Goal: Task Accomplishment & Management: Complete application form

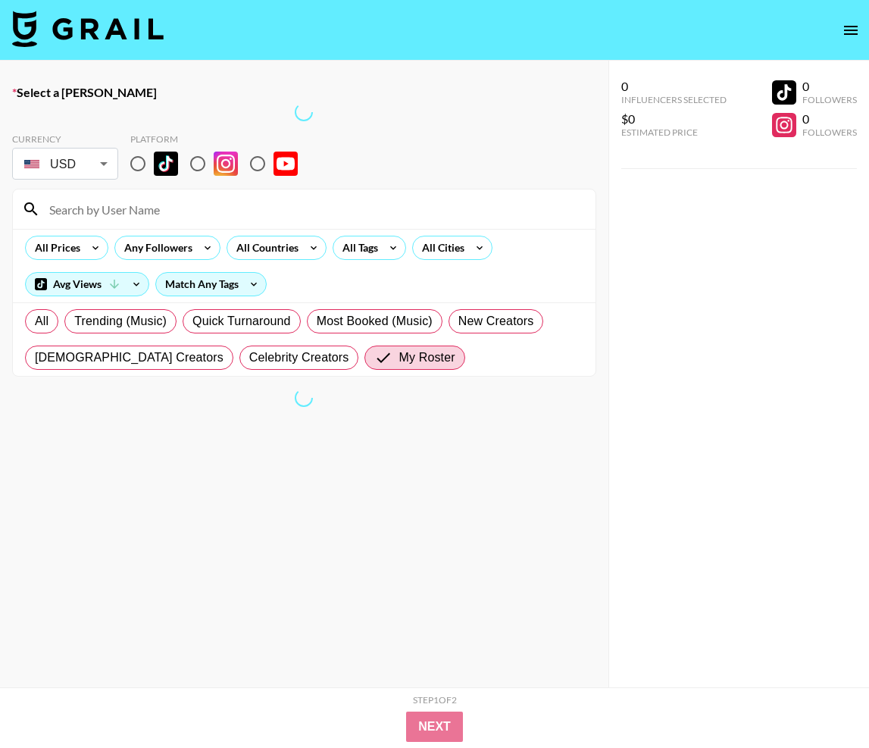
click at [140, 26] on img at bounding box center [88, 29] width 152 height 36
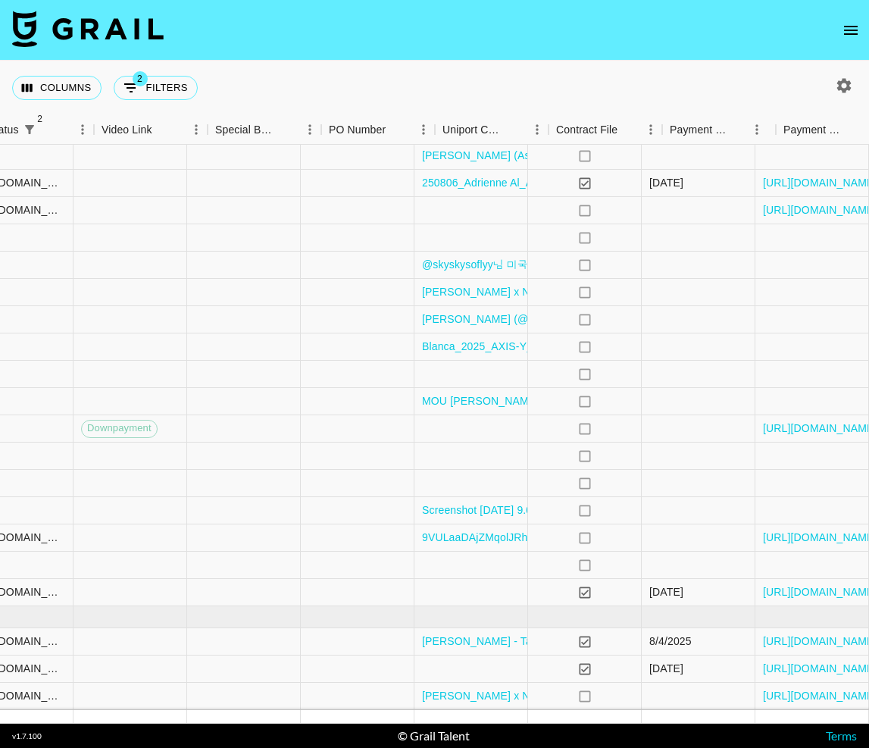
scroll to position [461, 1476]
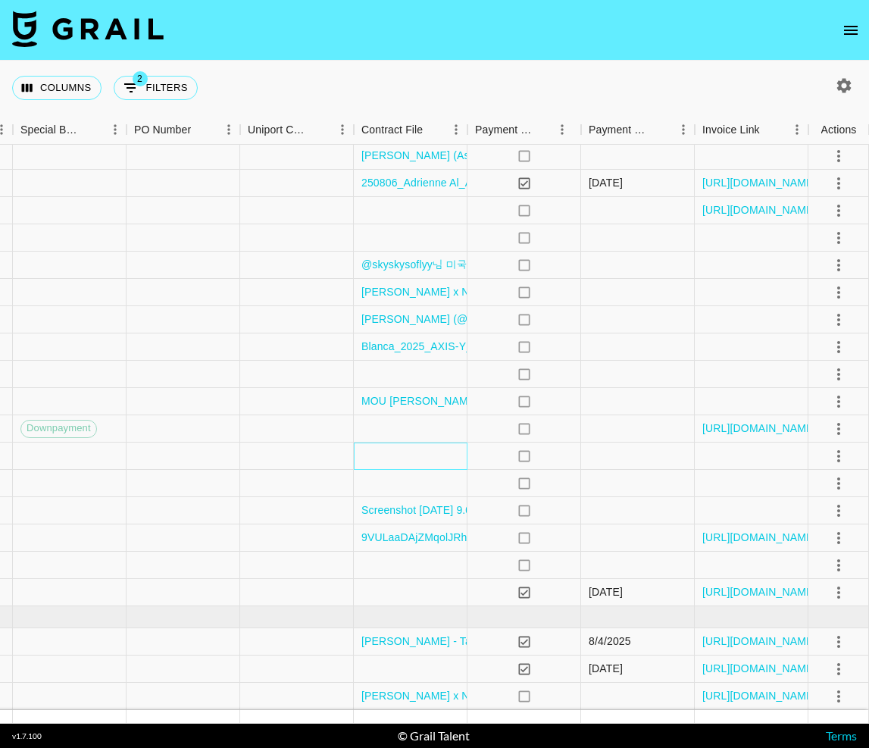
click at [412, 458] on div at bounding box center [411, 455] width 114 height 27
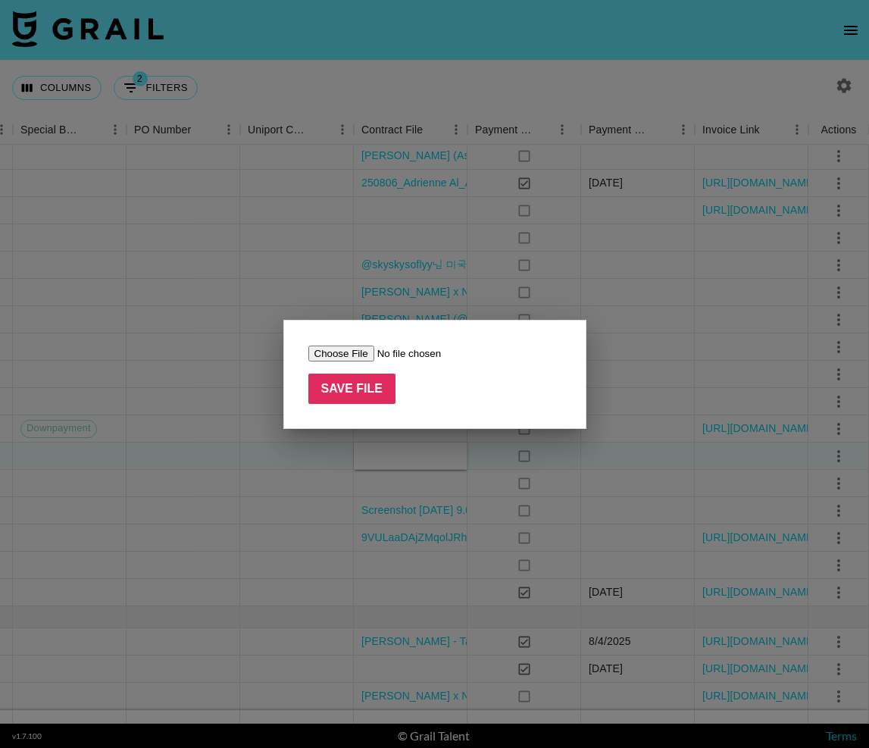
click at [332, 358] on input "file" at bounding box center [404, 353] width 192 height 16
click at [354, 352] on input "file" at bounding box center [404, 353] width 192 height 16
type input "C:\fakepath\PawSwing X [PERSON_NAME].pdf"
click at [352, 395] on input "Save File" at bounding box center [352, 389] width 88 height 30
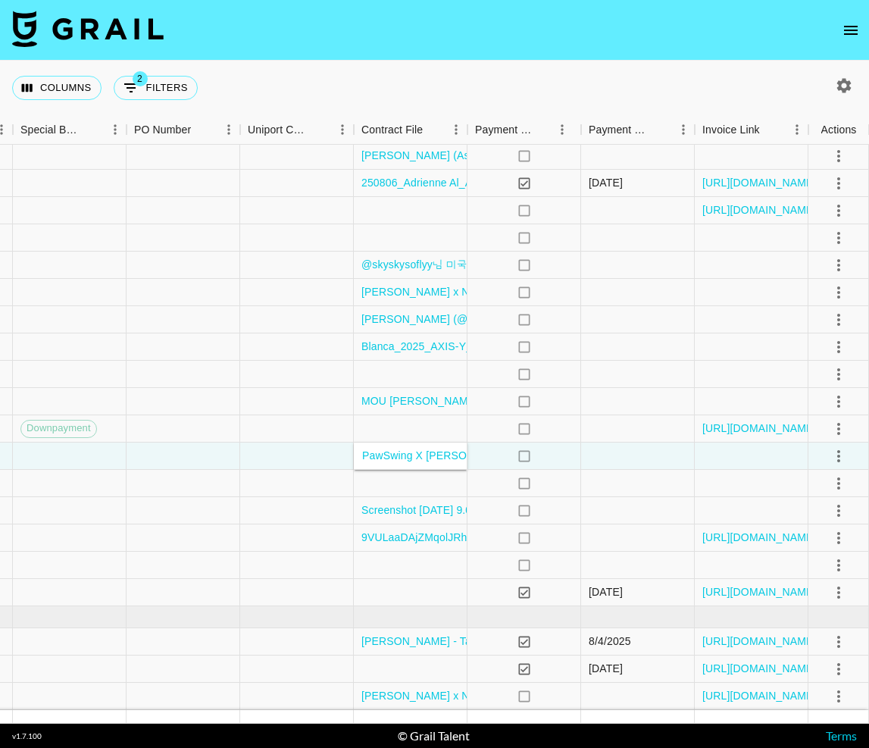
click at [517, 55] on nav at bounding box center [434, 30] width 869 height 61
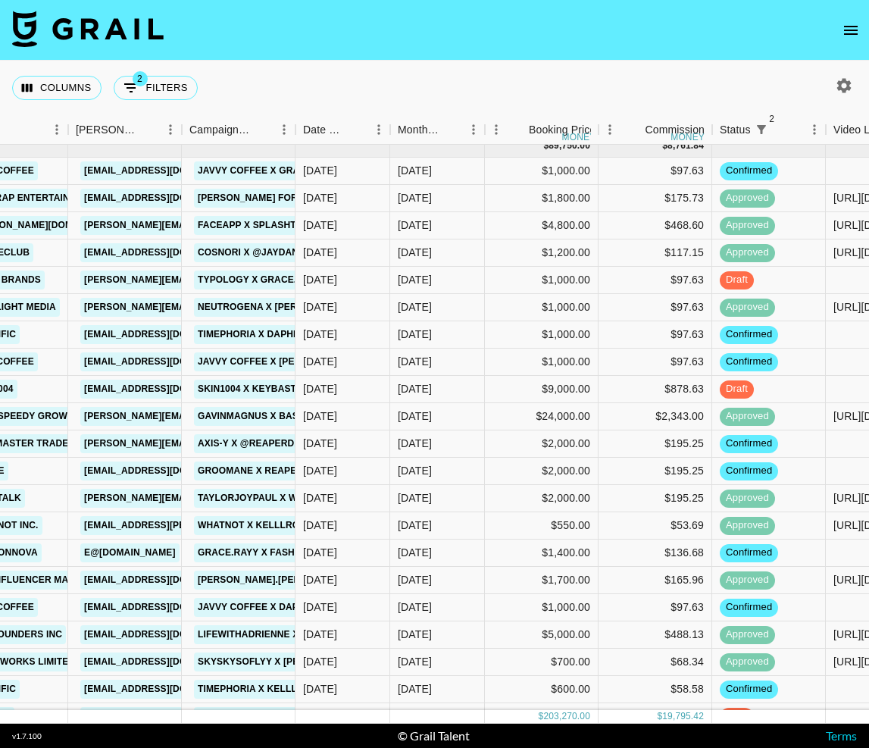
scroll to position [0, 549]
